Goal: Task Accomplishment & Management: Complete application form

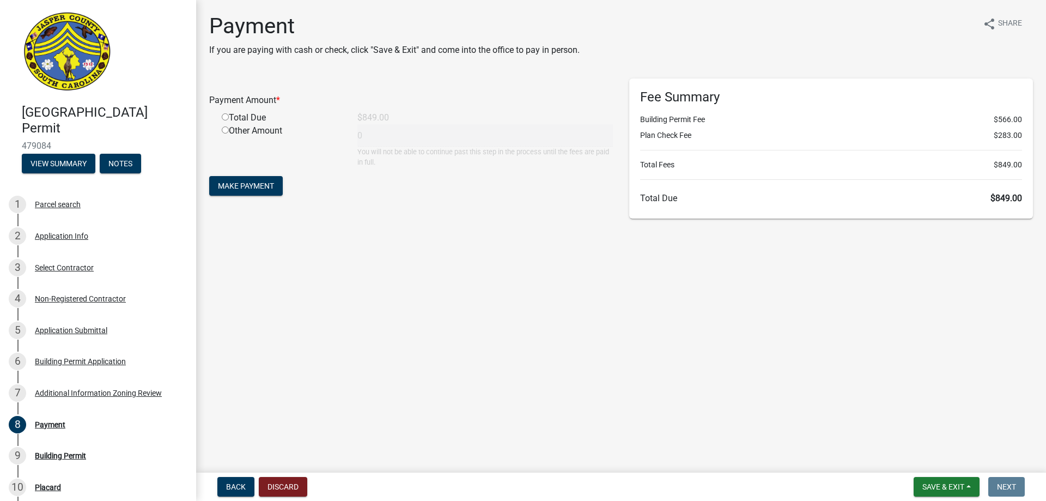
click at [223, 118] on input "radio" at bounding box center [225, 116] width 7 height 7
radio input "true"
type input "849"
click at [259, 183] on span "Make Payment" at bounding box center [246, 185] width 56 height 9
